Goal: Check status: Check status

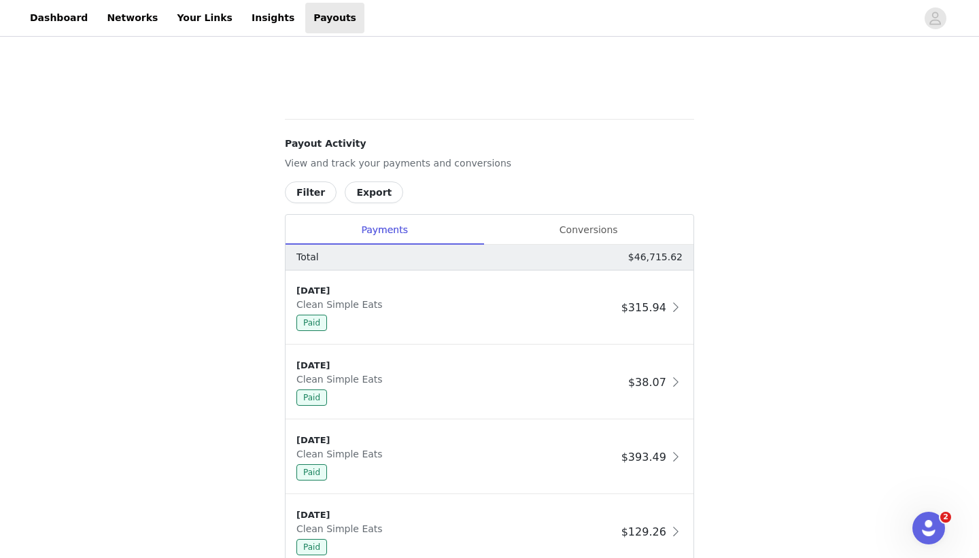
scroll to position [650, 0]
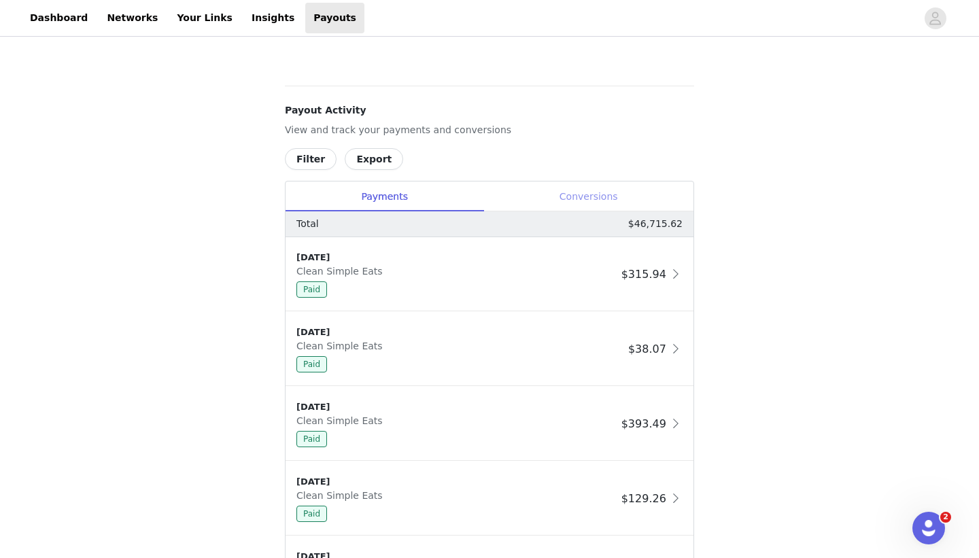
click at [625, 188] on div "Conversions" at bounding box center [588, 196] width 210 height 31
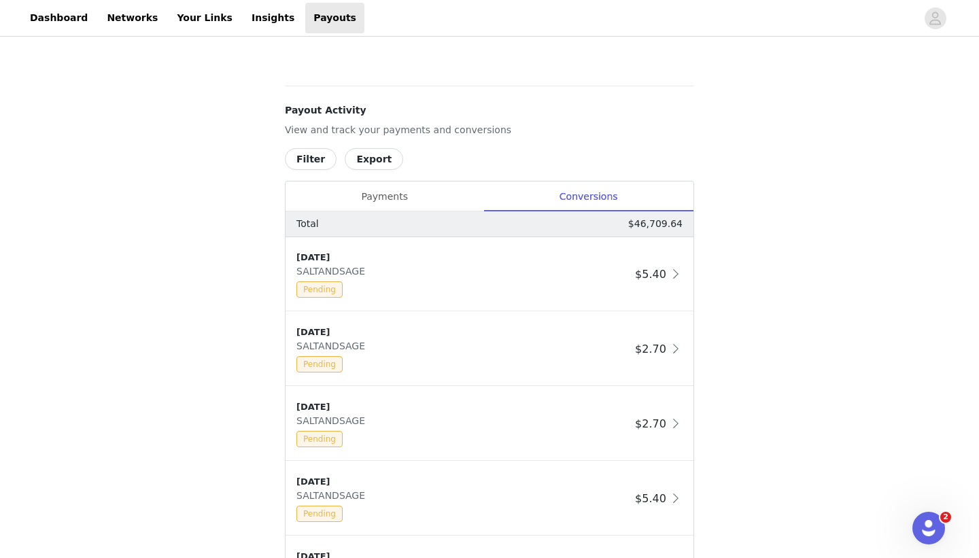
click at [298, 159] on button "Filter" at bounding box center [311, 159] width 52 height 22
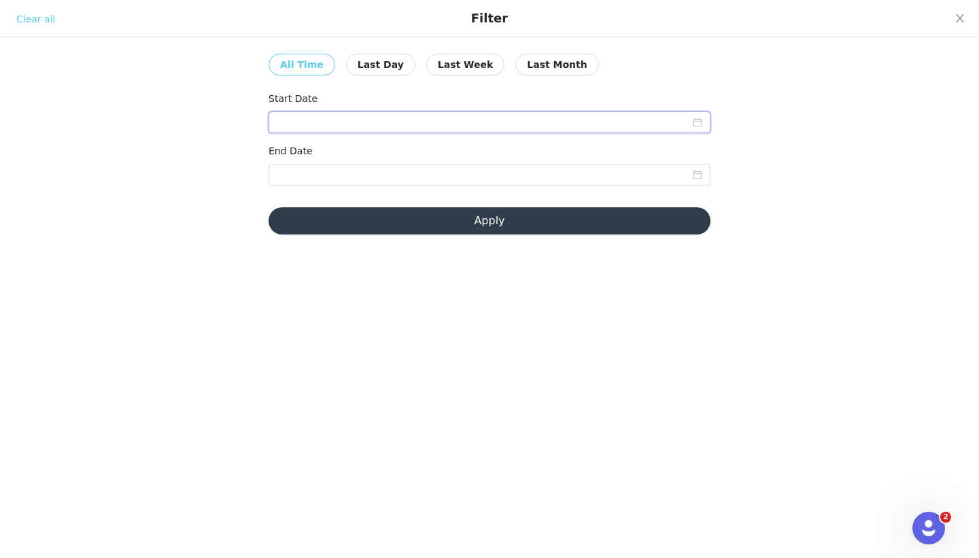
click at [292, 126] on input at bounding box center [489, 122] width 442 height 22
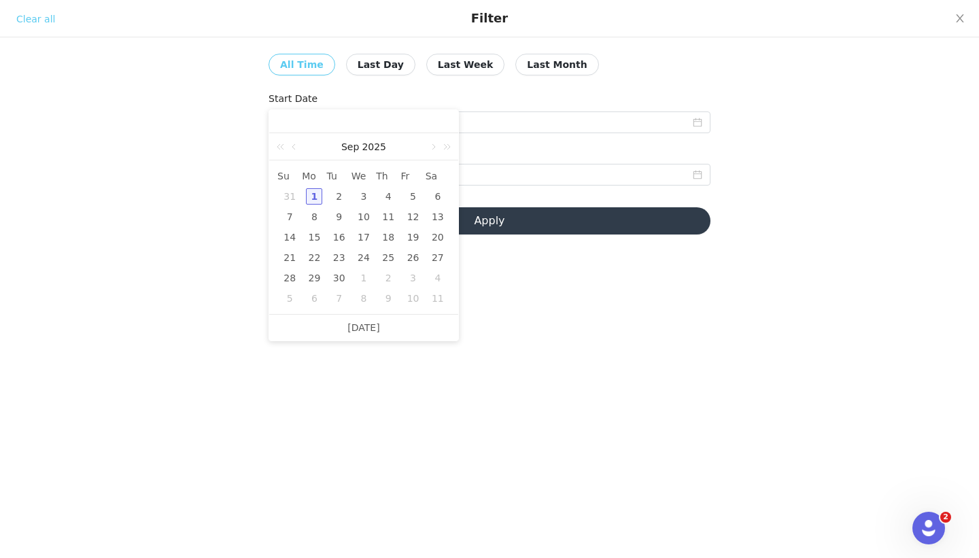
click at [316, 201] on div "1" at bounding box center [314, 196] width 16 height 16
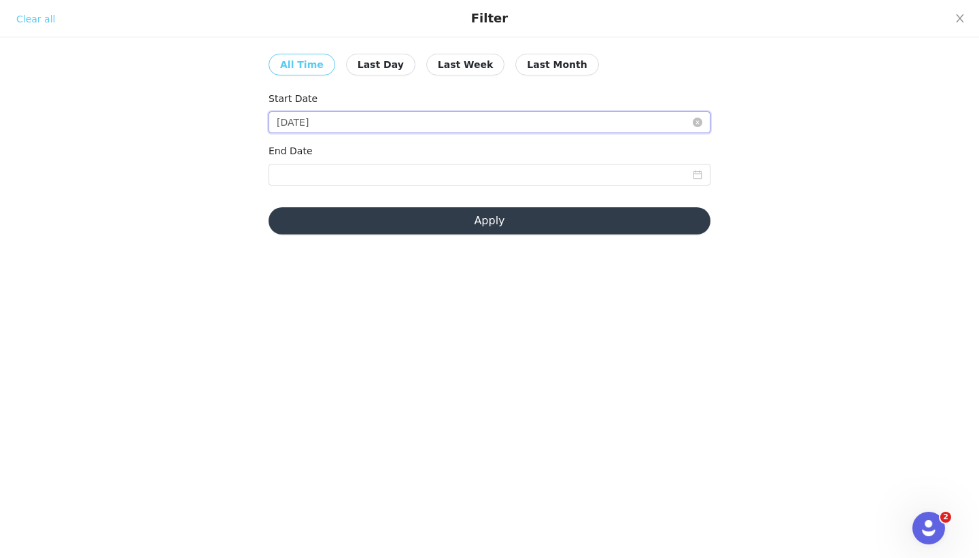
click at [302, 128] on input "[DATE]" at bounding box center [489, 122] width 442 height 22
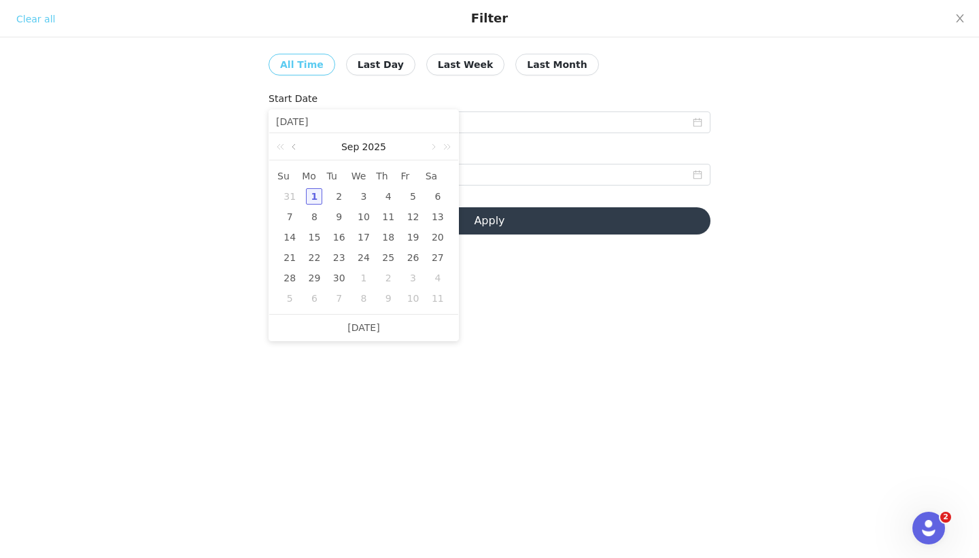
click at [296, 145] on link at bounding box center [295, 146] width 12 height 27
click at [415, 194] on div "1" at bounding box center [413, 196] width 16 height 16
type input "[DATE]"
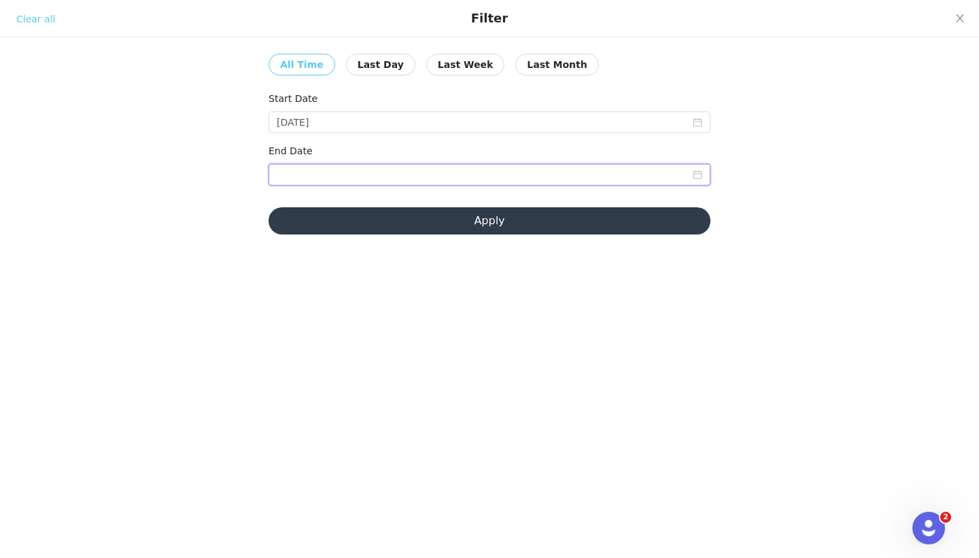
click at [369, 169] on input at bounding box center [489, 175] width 442 height 22
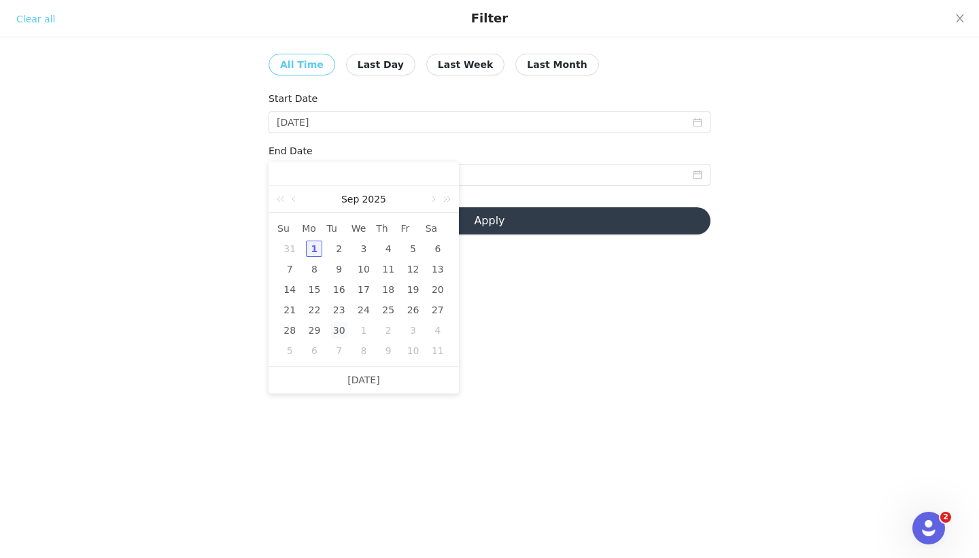
click at [345, 332] on div "30" at bounding box center [339, 330] width 16 height 16
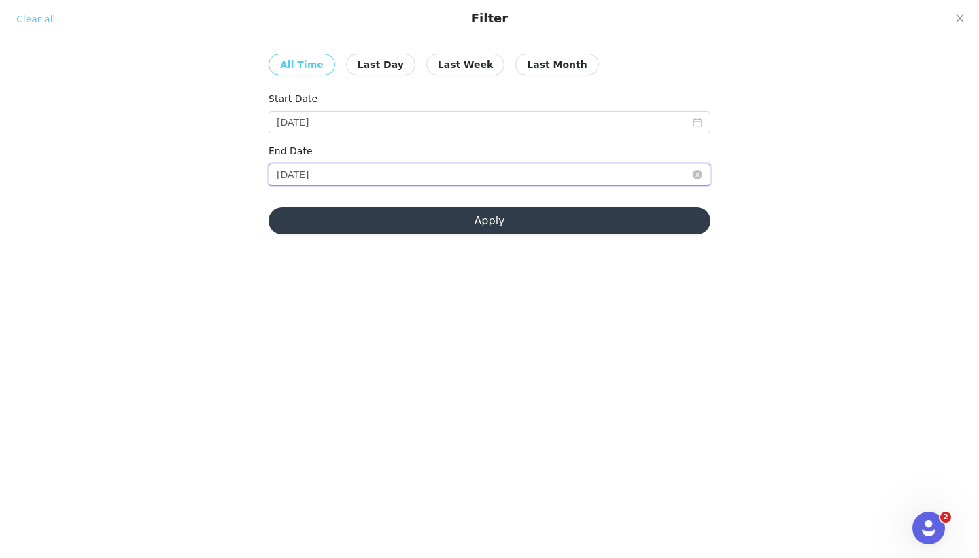
click at [332, 174] on input "[DATE]" at bounding box center [489, 175] width 442 height 22
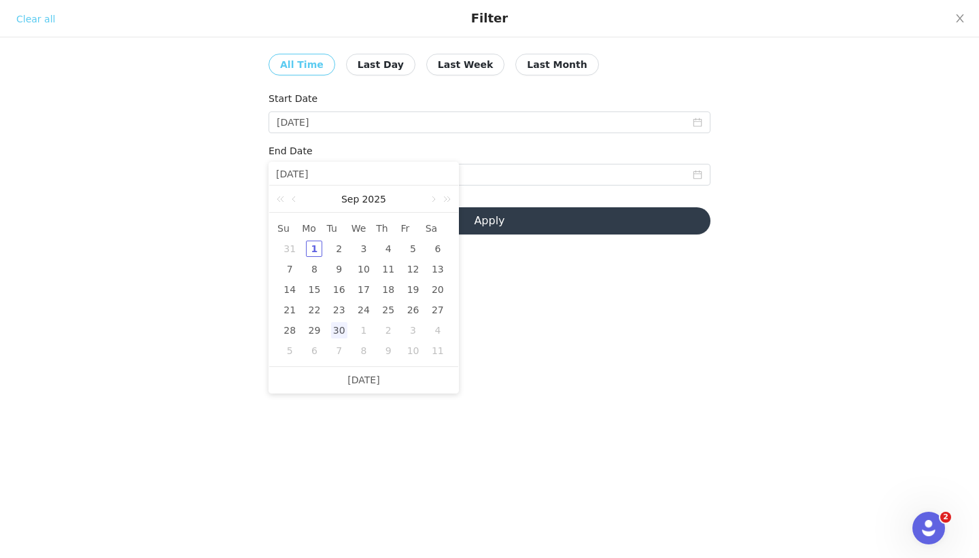
click at [286, 246] on div "31" at bounding box center [289, 249] width 16 height 16
type input "[DATE]"
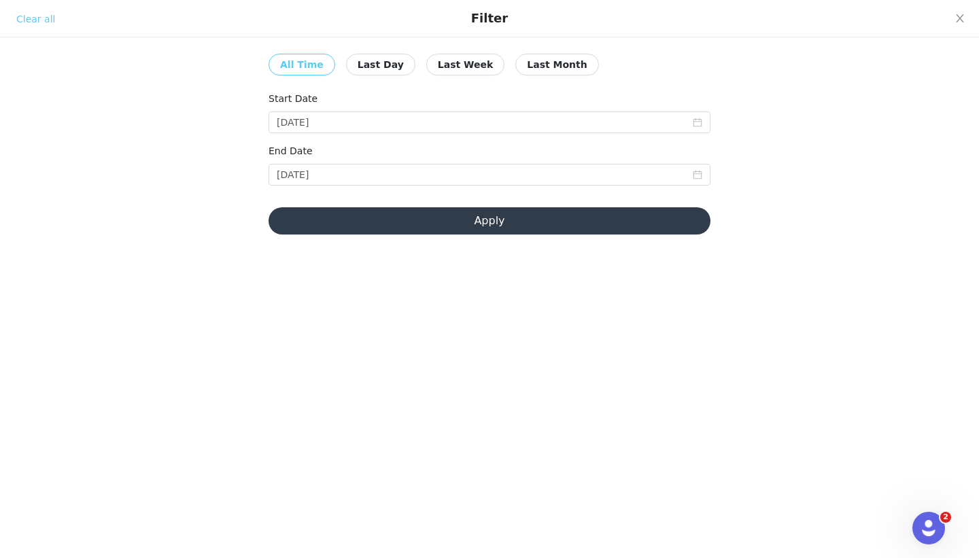
click at [318, 225] on button "Apply" at bounding box center [489, 220] width 442 height 27
